Goal: Information Seeking & Learning: Learn about a topic

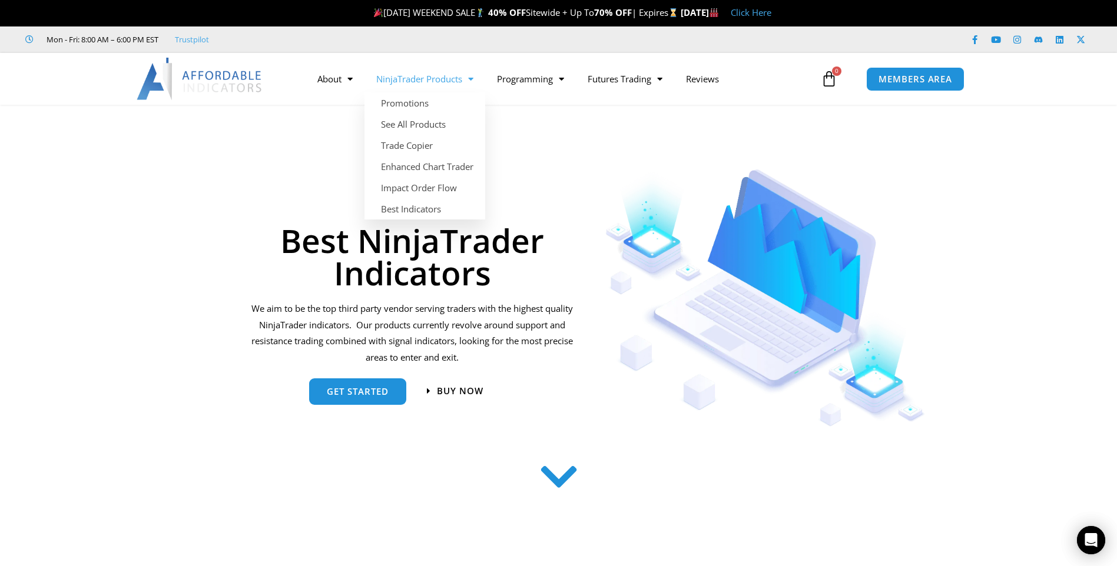
click at [443, 78] on link "NinjaTrader Products" at bounding box center [424, 78] width 121 height 27
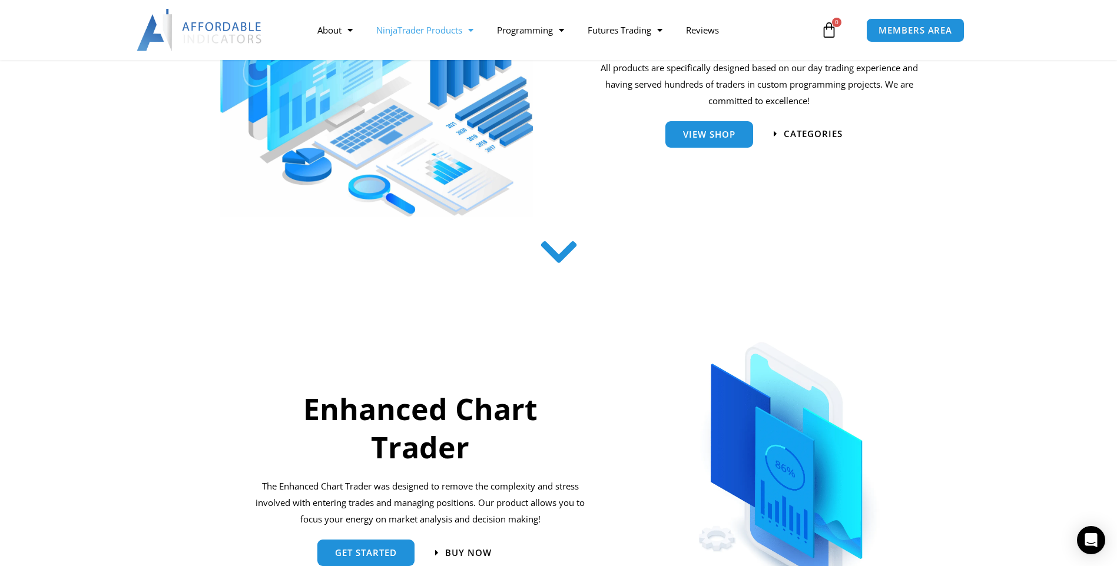
scroll to position [59, 0]
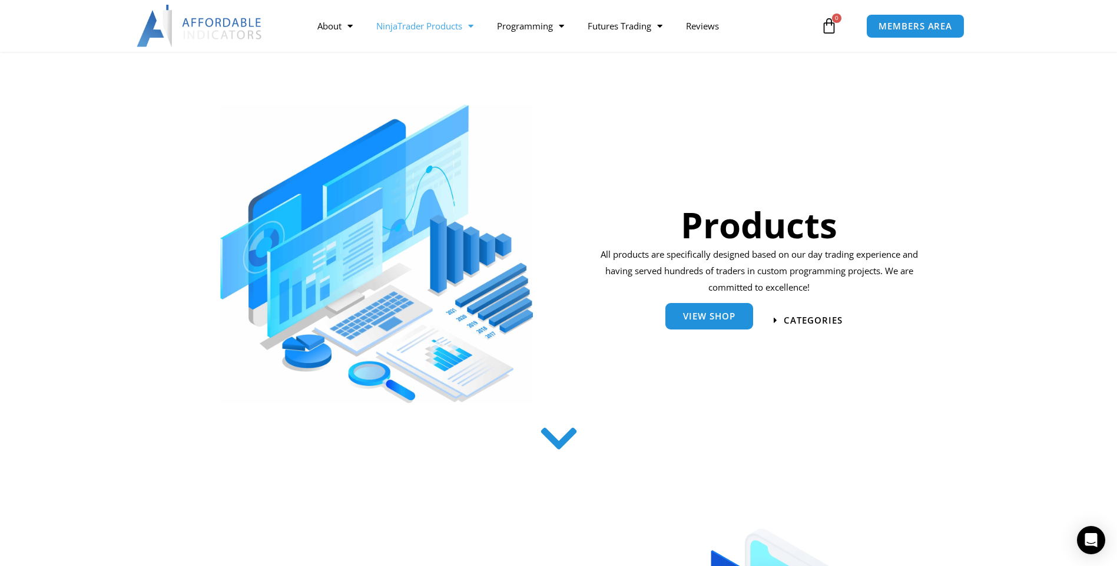
click at [706, 316] on span "View Shop" at bounding box center [709, 316] width 52 height 9
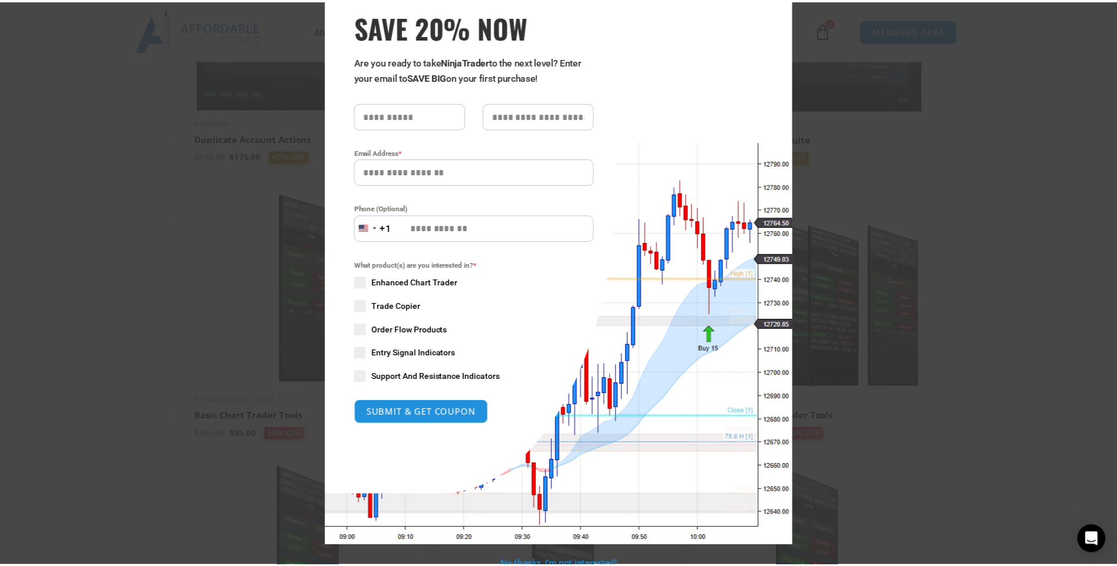
scroll to position [67, 0]
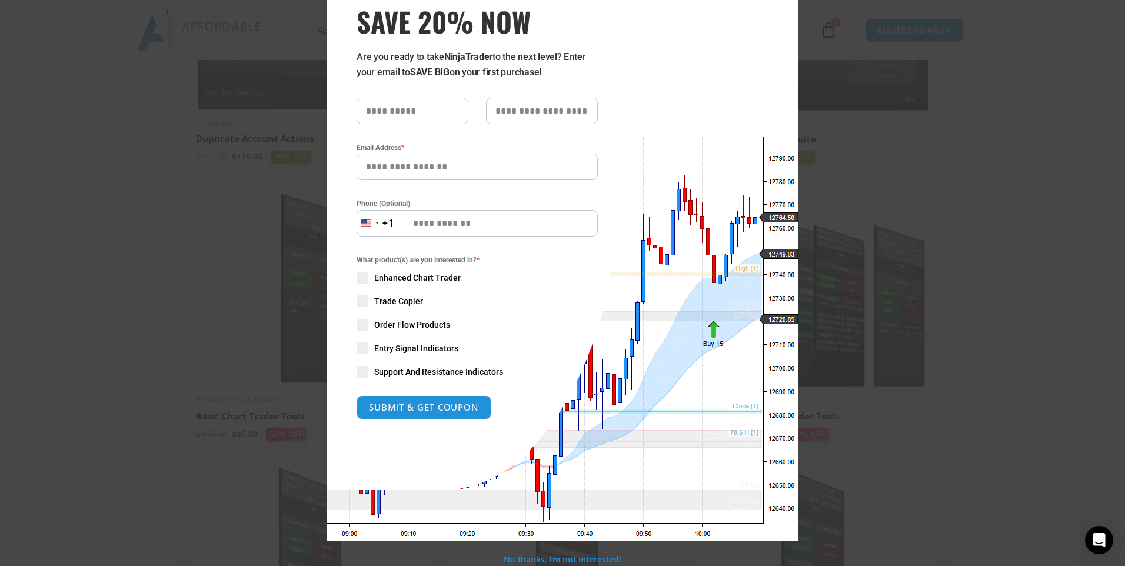
click at [263, 152] on div "Close this module SAVE 20% NOW Are you ready to take NinjaTrader to the next le…" at bounding box center [562, 283] width 1125 height 566
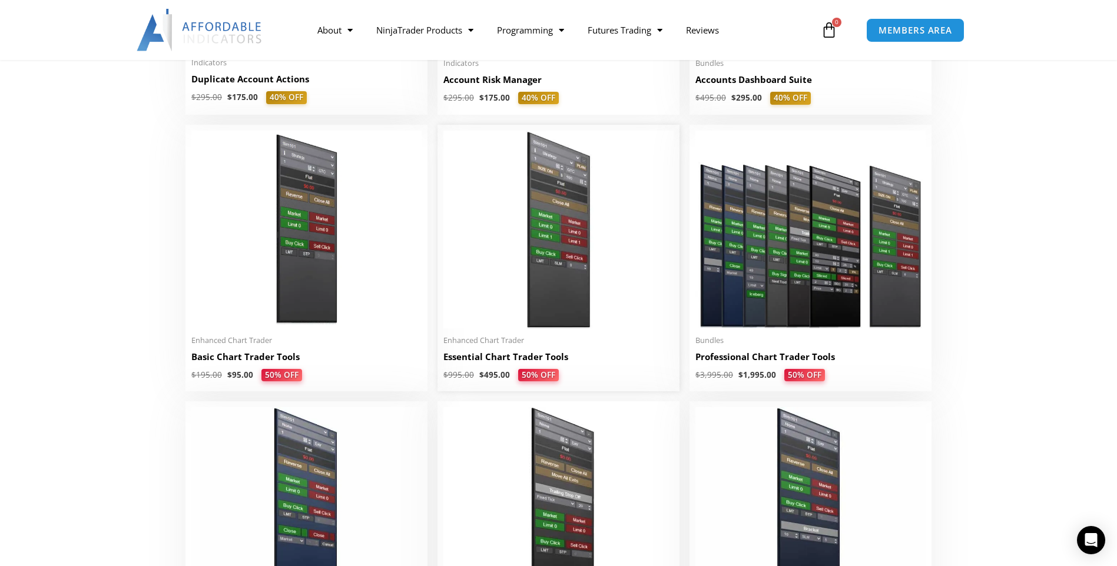
scroll to position [471, 0]
click at [549, 225] on img at bounding box center [558, 230] width 230 height 198
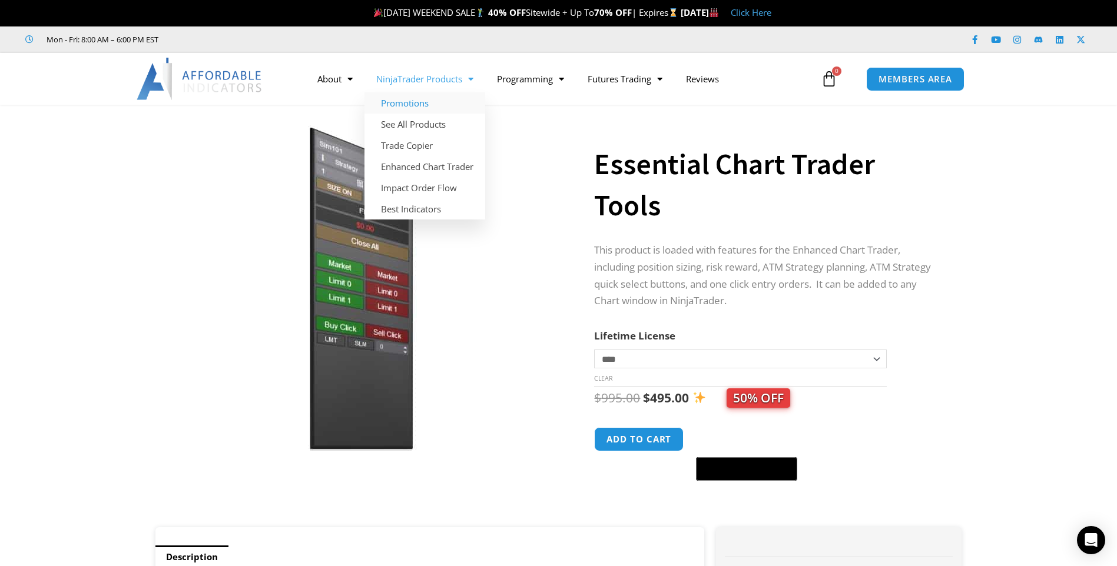
click at [409, 101] on link "Promotions" at bounding box center [424, 102] width 121 height 21
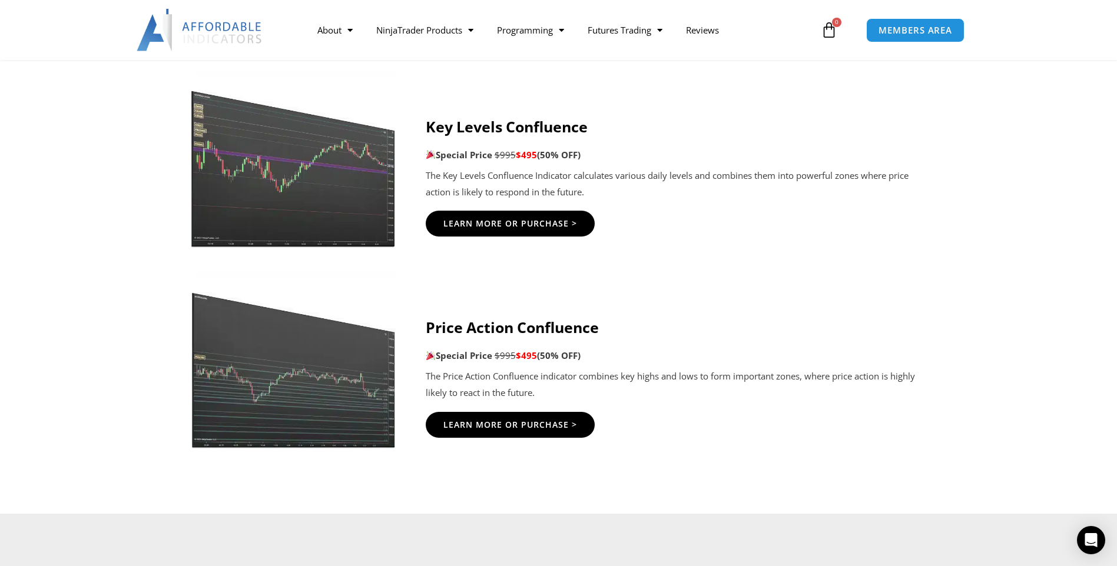
scroll to position [1774, 0]
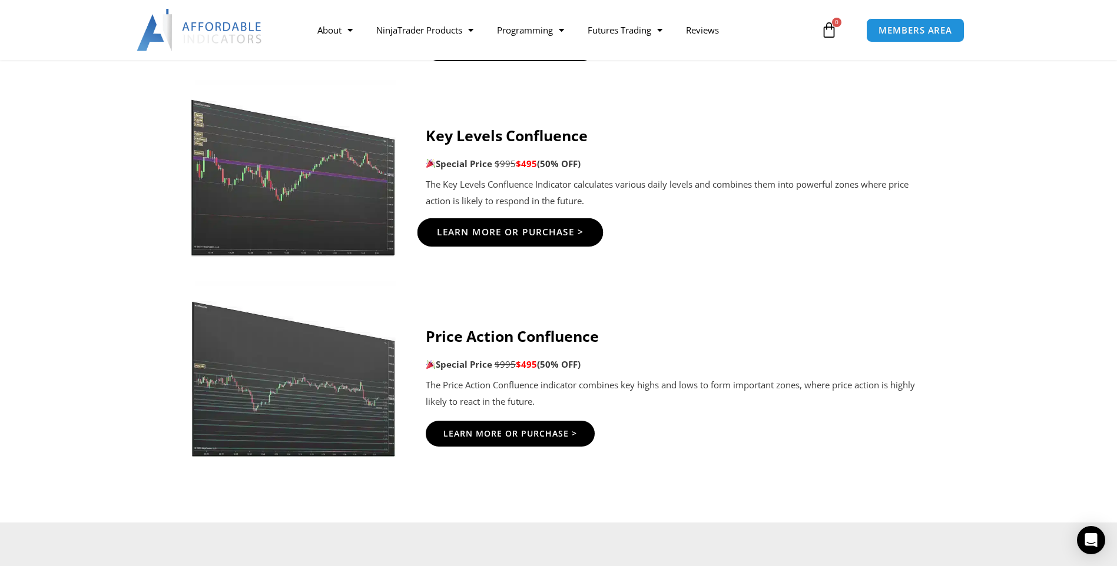
click at [517, 230] on span "Learn More Or Purchase >" at bounding box center [509, 232] width 147 height 9
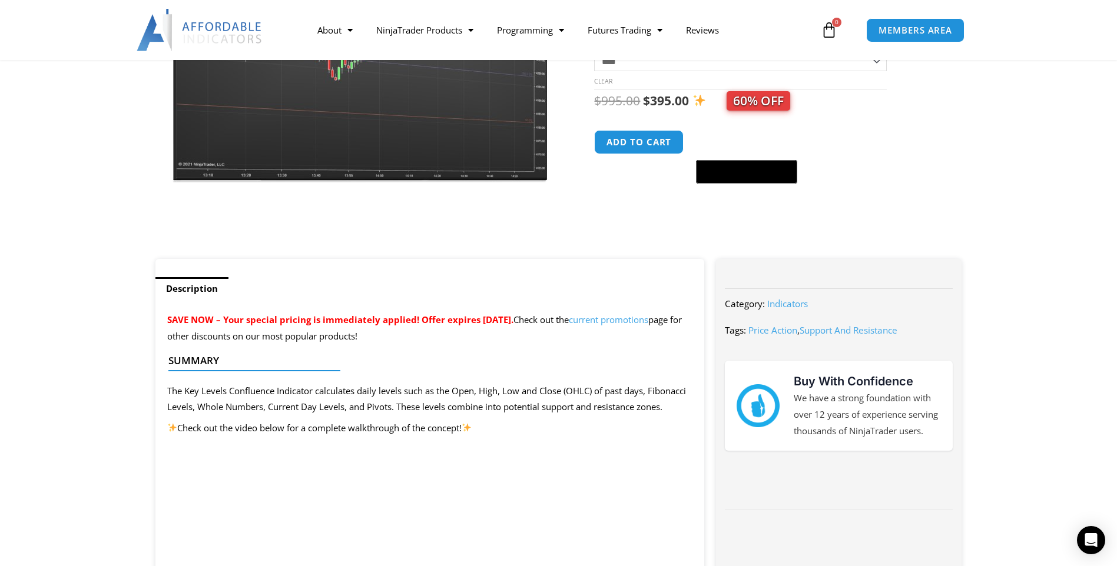
scroll to position [235, 0]
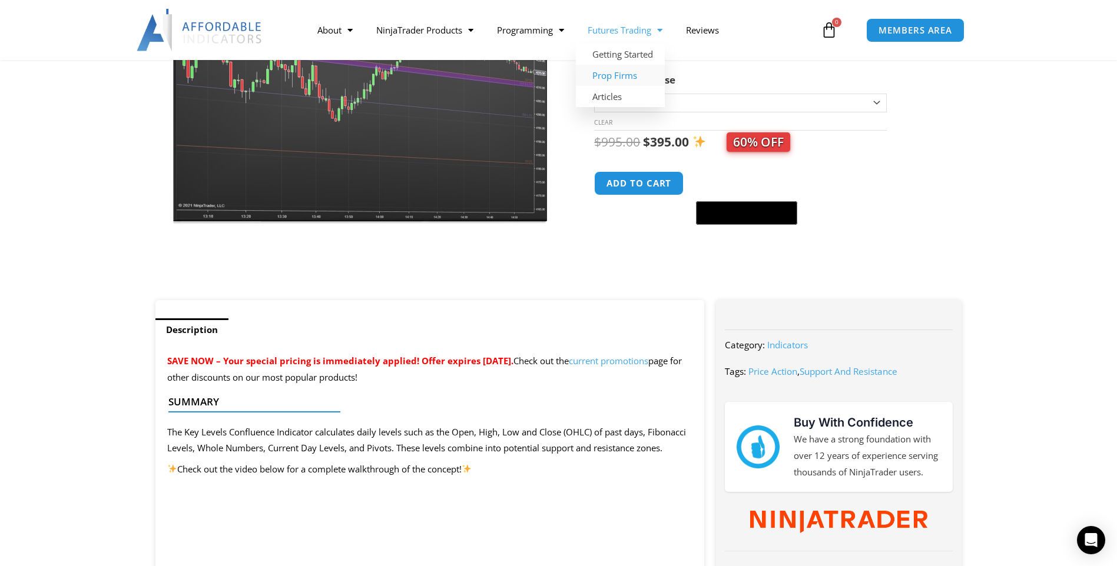
click at [626, 72] on link "Prop Firms" at bounding box center [620, 75] width 89 height 21
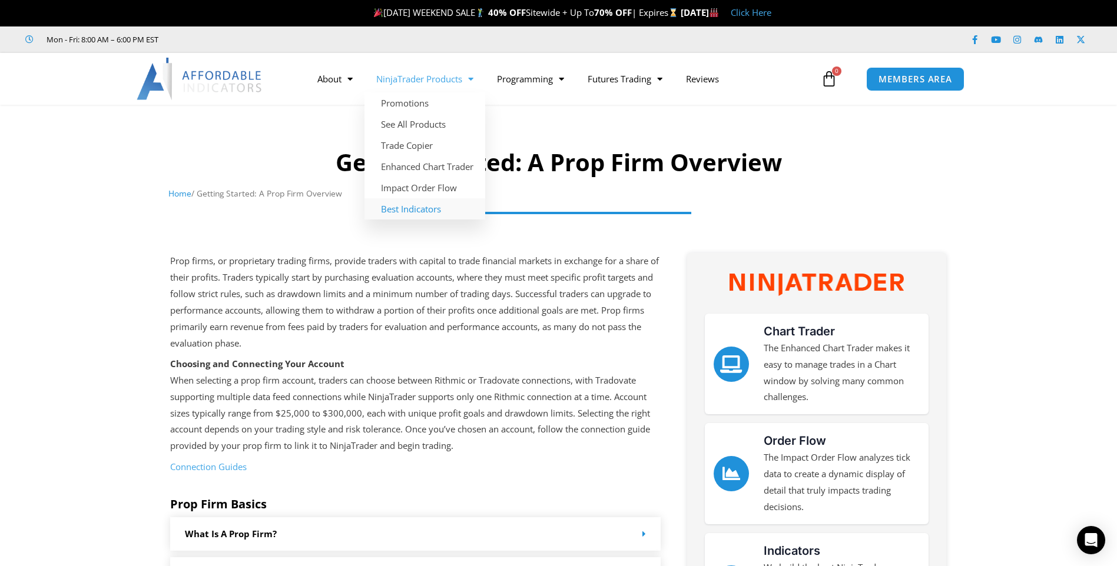
click at [420, 210] on link "Best Indicators" at bounding box center [424, 208] width 121 height 21
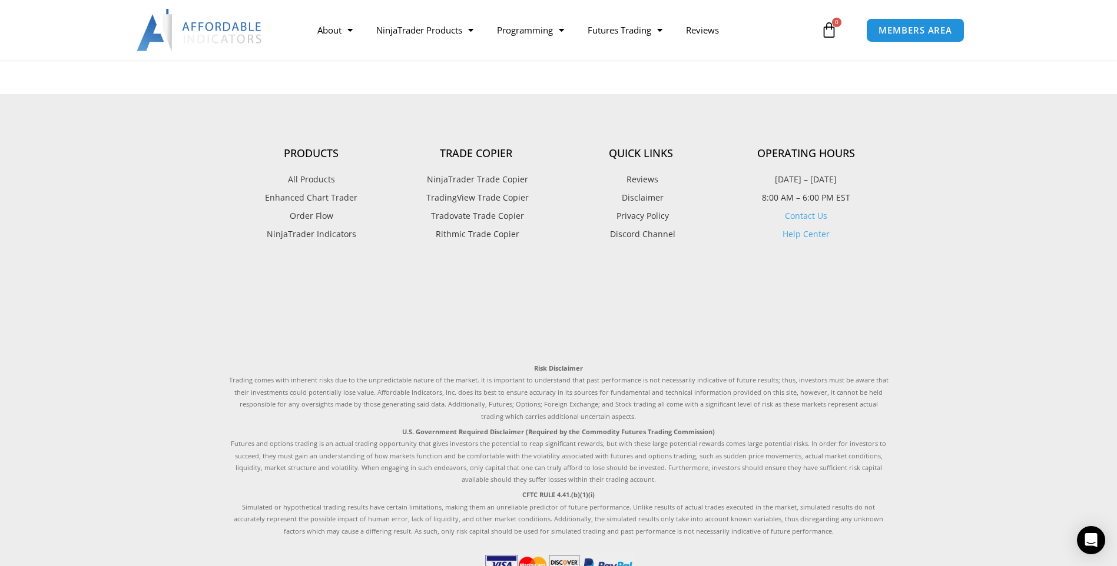
scroll to position [3007, 0]
